Goal: Information Seeking & Learning: Learn about a topic

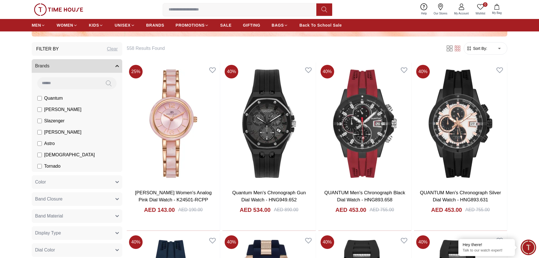
scroll to position [198, 0]
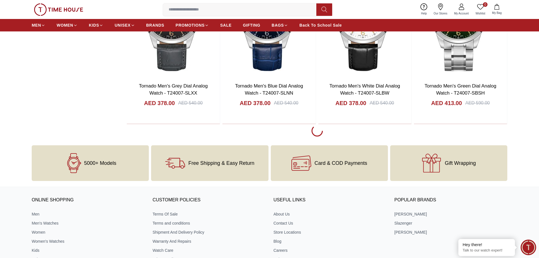
scroll to position [990, 0]
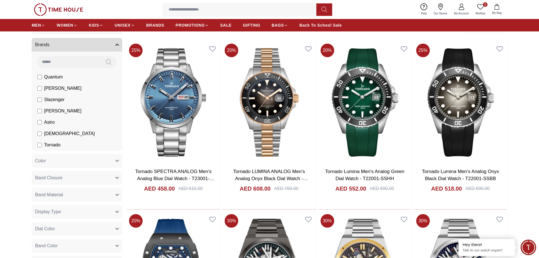
scroll to position [226, 0]
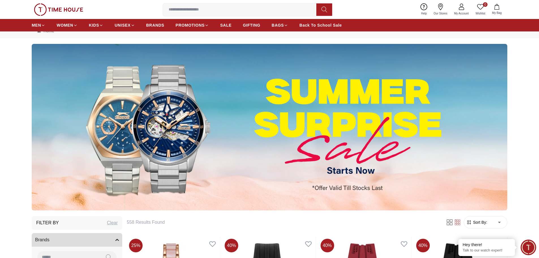
scroll to position [28, 0]
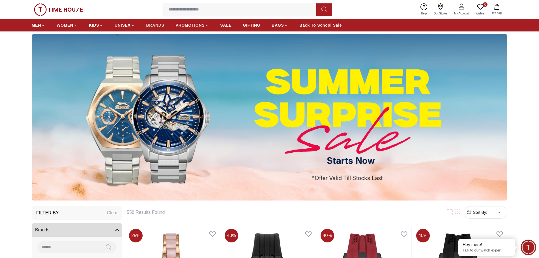
click at [162, 27] on span "BRANDS" at bounding box center [155, 25] width 18 height 6
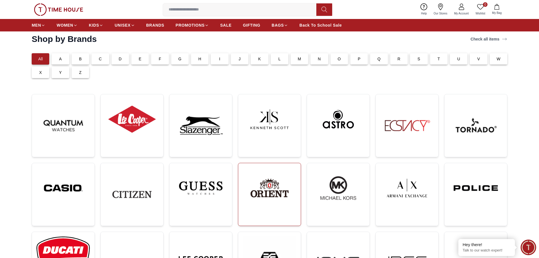
click at [247, 181] on img at bounding box center [269, 187] width 53 height 41
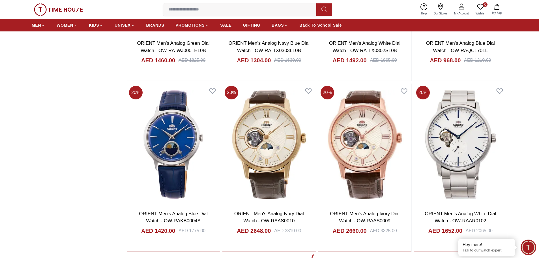
scroll to position [905, 0]
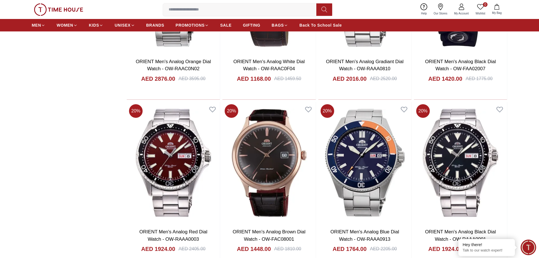
scroll to position [2659, 0]
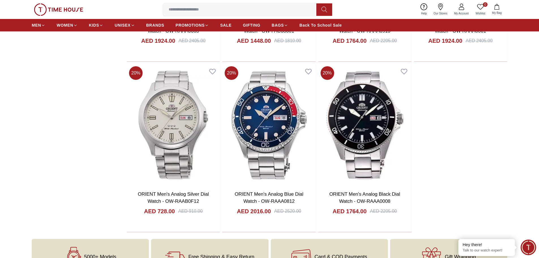
scroll to position [2800, 0]
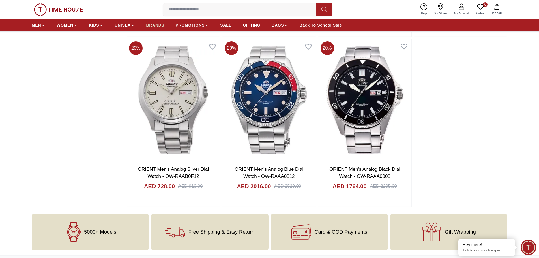
click at [154, 29] on link "BRANDS" at bounding box center [155, 25] width 18 height 10
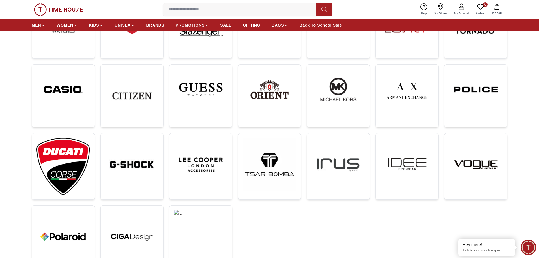
scroll to position [85, 0]
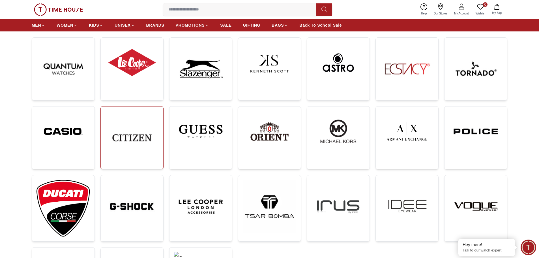
click at [137, 141] on img at bounding box center [131, 137] width 53 height 53
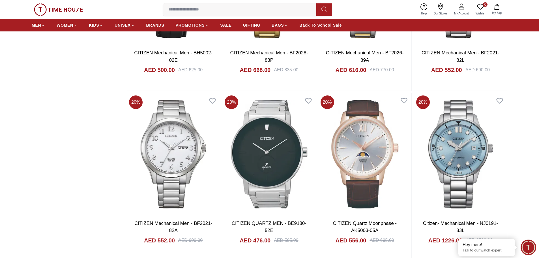
scroll to position [905, 0]
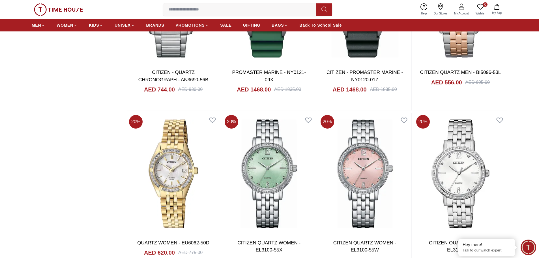
scroll to position [2630, 0]
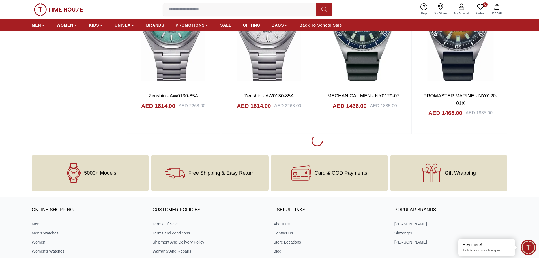
scroll to position [4412, 0]
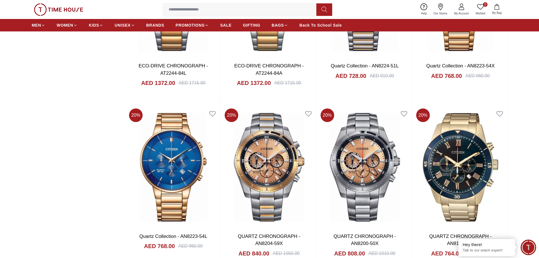
scroll to position [6052, 0]
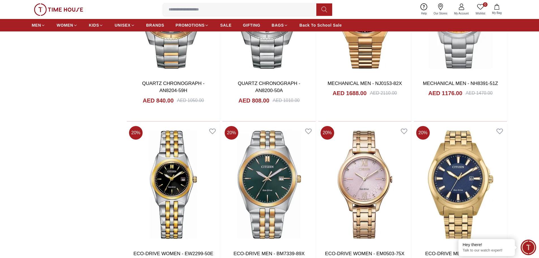
scroll to position [7466, 0]
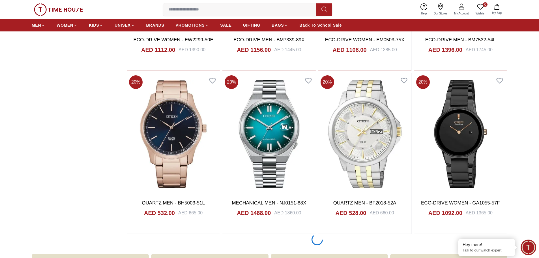
scroll to position [7778, 0]
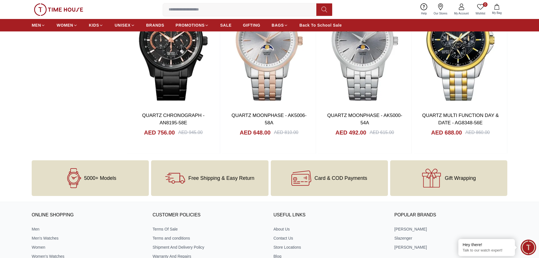
scroll to position [8767, 0]
